Goal: Task Accomplishment & Management: Manage account settings

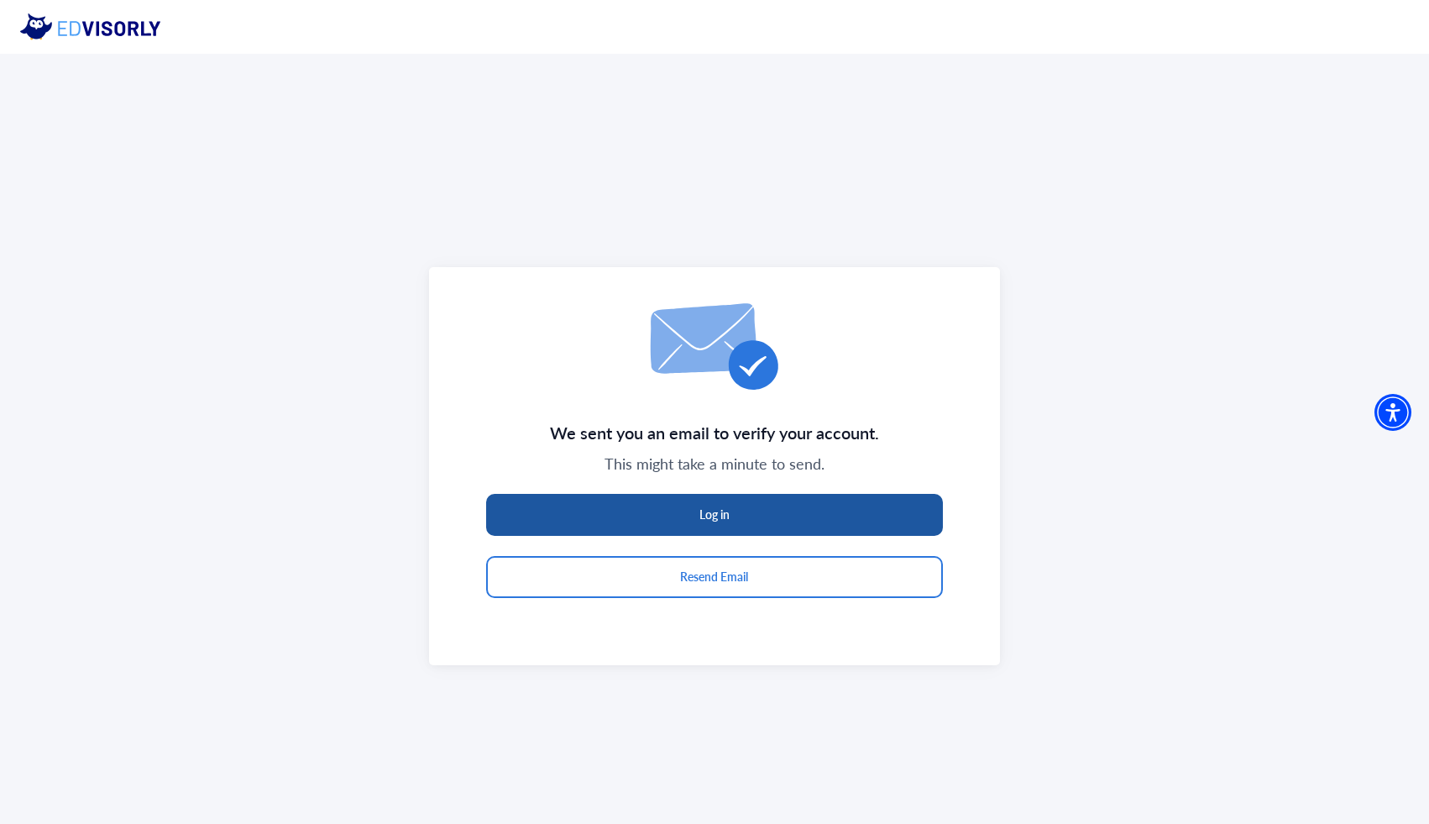
click at [891, 512] on button "Log in" at bounding box center [715, 515] width 458 height 42
click at [771, 513] on button "Log in" at bounding box center [715, 515] width 458 height 42
